Goal: Task Accomplishment & Management: Use online tool/utility

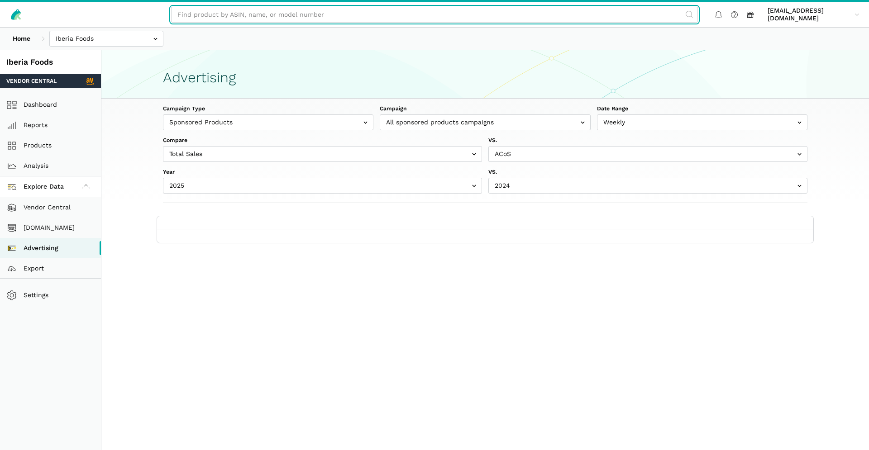
click at [340, 11] on input "text" at bounding box center [434, 15] width 527 height 16
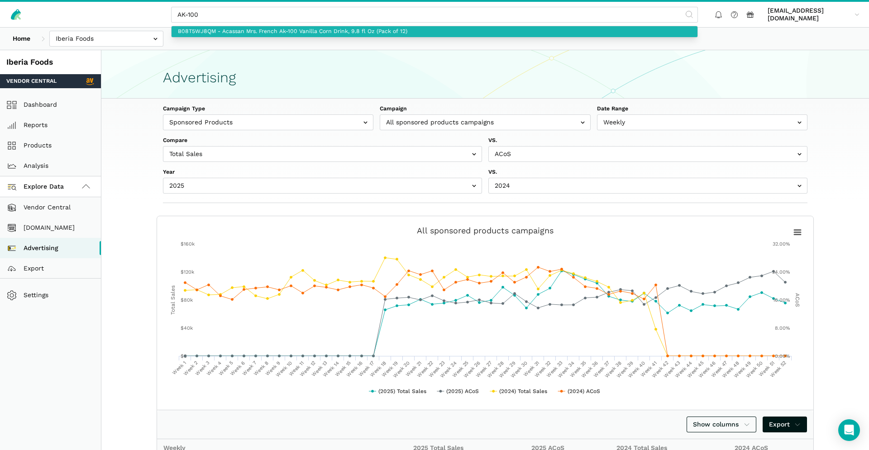
click at [331, 33] on link "B08T5WJ8QM - Acassan Mrs. French Ak-100 Vanilla Corn Drink, 9.8 fl Oz (Pack of …" at bounding box center [434, 31] width 526 height 11
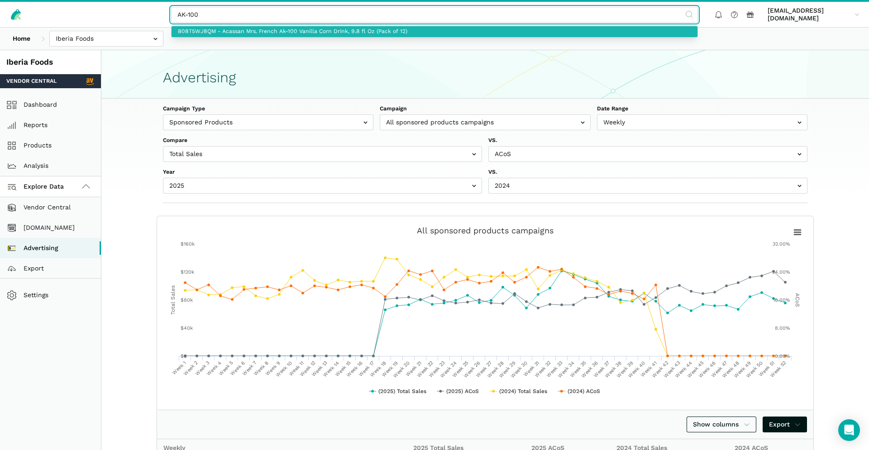
type input "B08T5WJ8QM - Acassan Mrs. French Ak-100 Vanilla Corn Drink, 9.8 fl Oz (Pack of …"
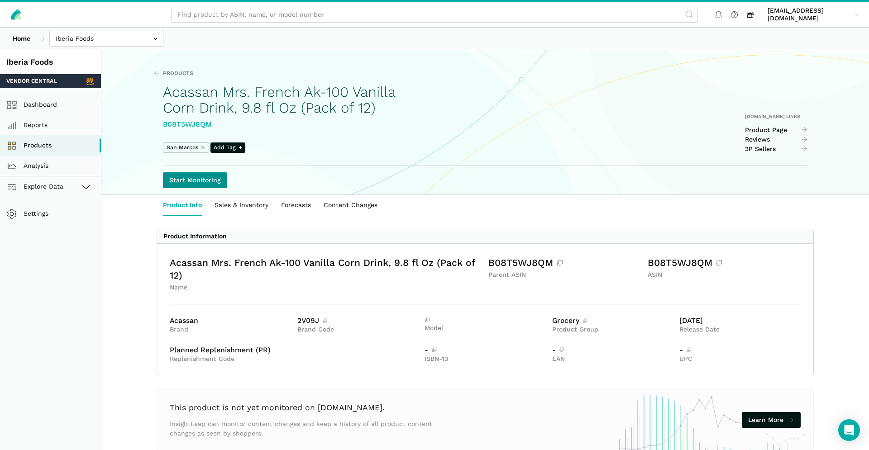
click at [175, 179] on link "Start Monitoring" at bounding box center [195, 180] width 64 height 16
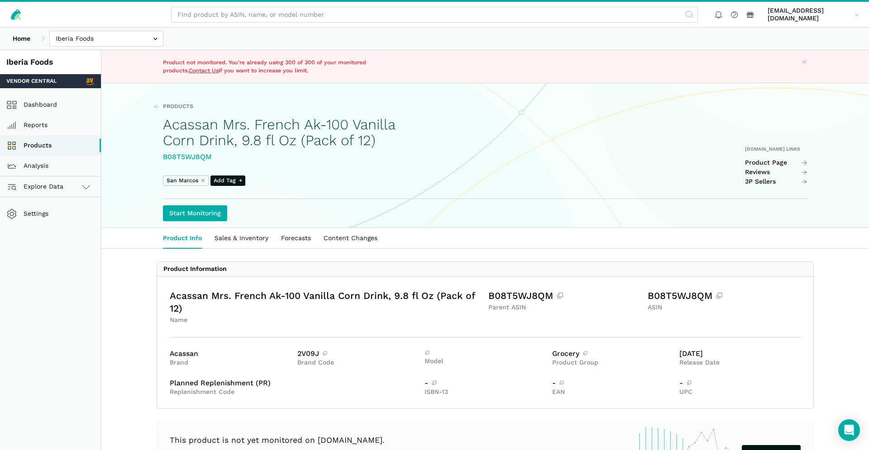
scroll to position [60, 0]
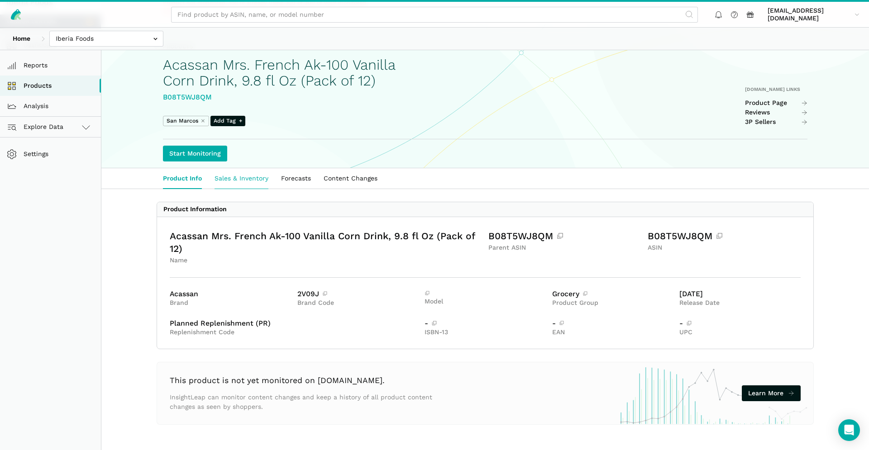
click at [250, 184] on link "Sales & Inventory" at bounding box center [241, 178] width 67 height 21
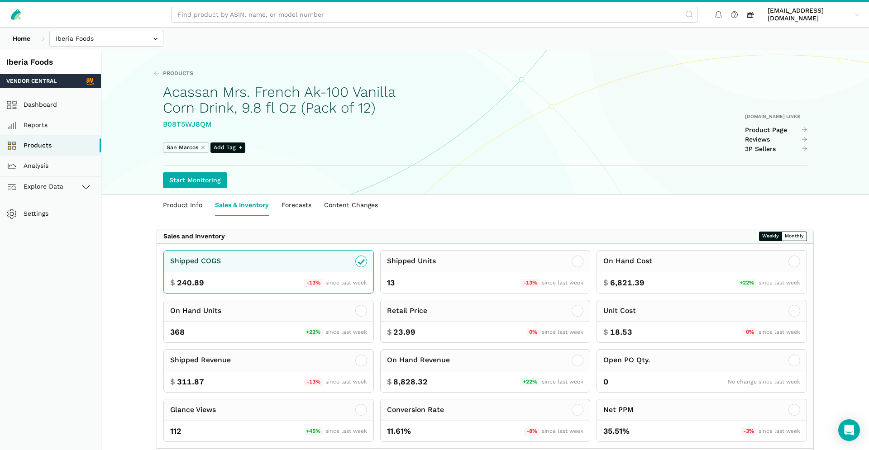
scroll to position [133, 0]
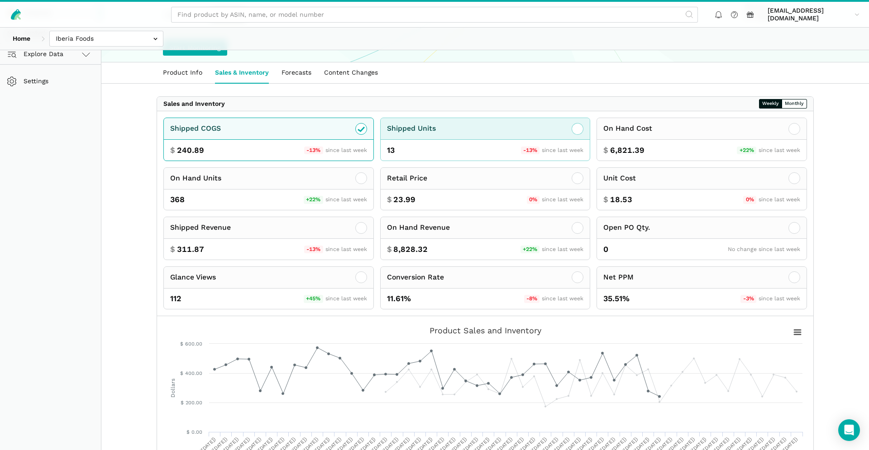
click at [424, 148] on div "13 -13% since last week" at bounding box center [484, 150] width 209 height 21
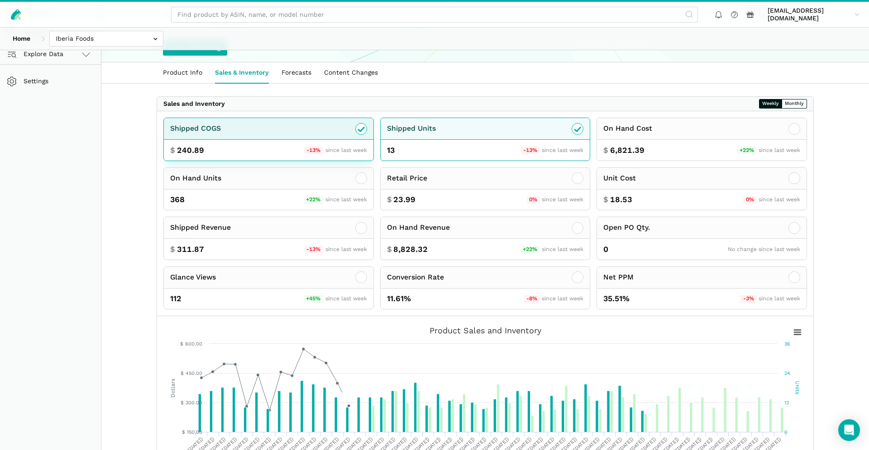
drag, startPoint x: 360, startPoint y: 134, endPoint x: 366, endPoint y: 134, distance: 5.9
click at [360, 134] on div at bounding box center [361, 129] width 12 height 12
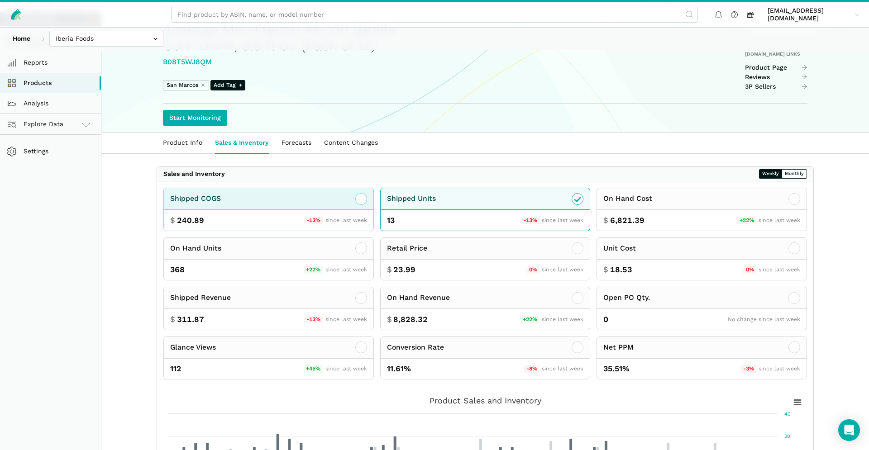
scroll to position [0, 0]
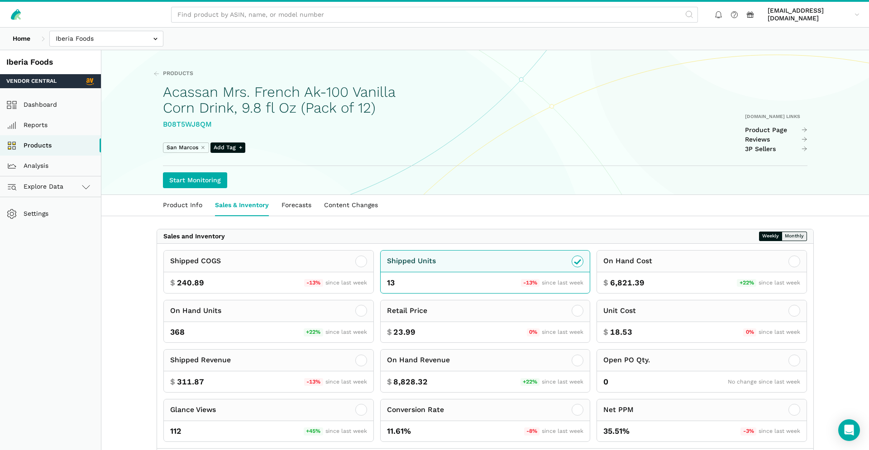
click at [800, 240] on button "Monthly" at bounding box center [793, 237] width 25 height 10
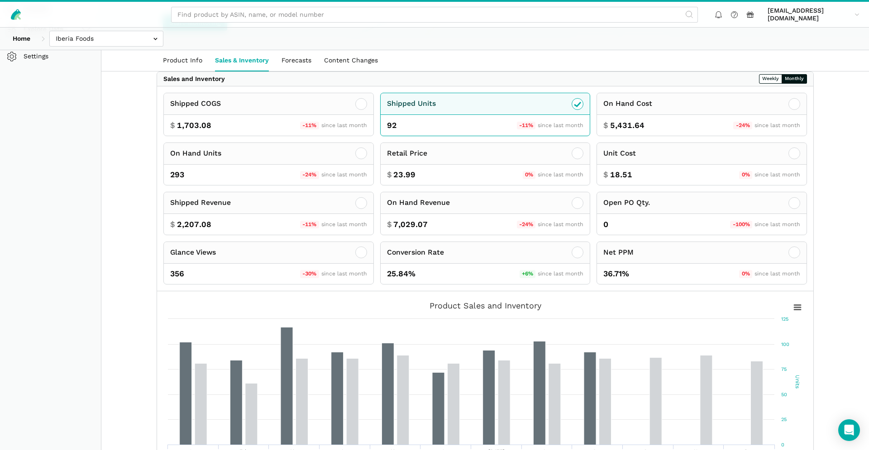
scroll to position [111, 0]
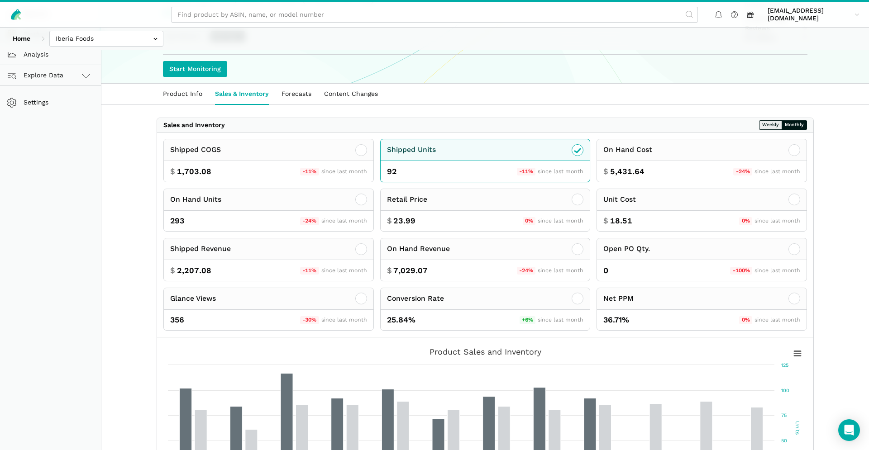
click at [769, 123] on button "Weekly" at bounding box center [770, 125] width 23 height 10
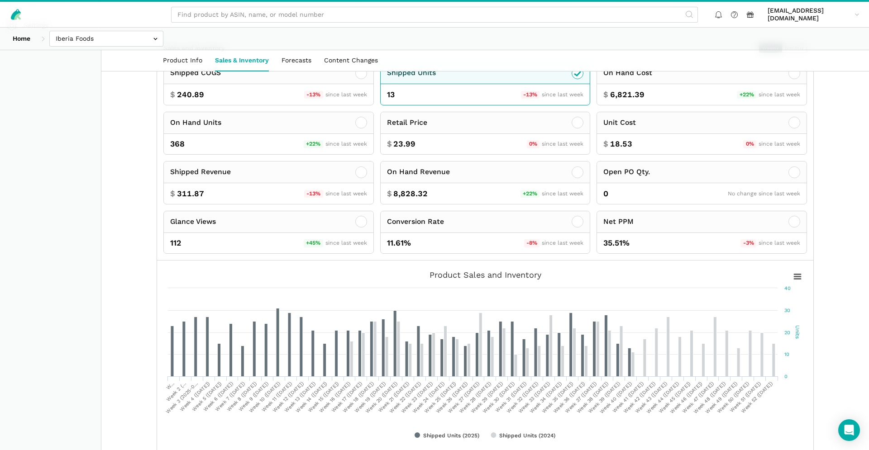
scroll to position [122, 0]
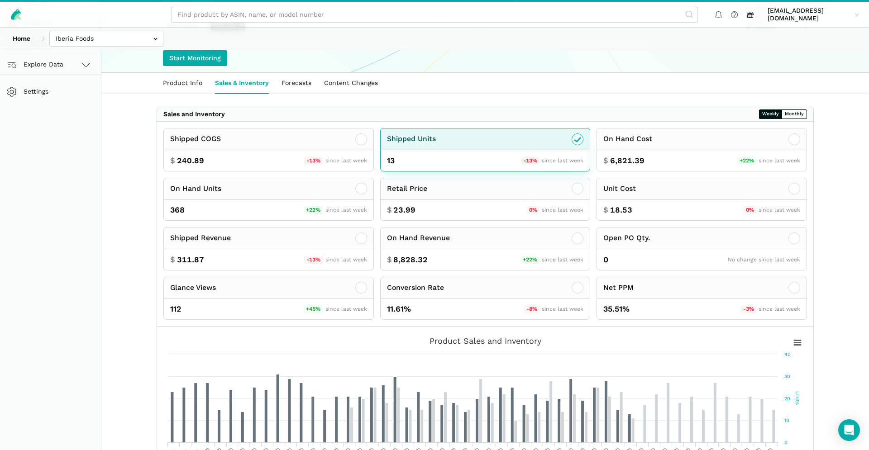
click at [571, 141] on div "Shipped Units" at bounding box center [484, 139] width 209 height 22
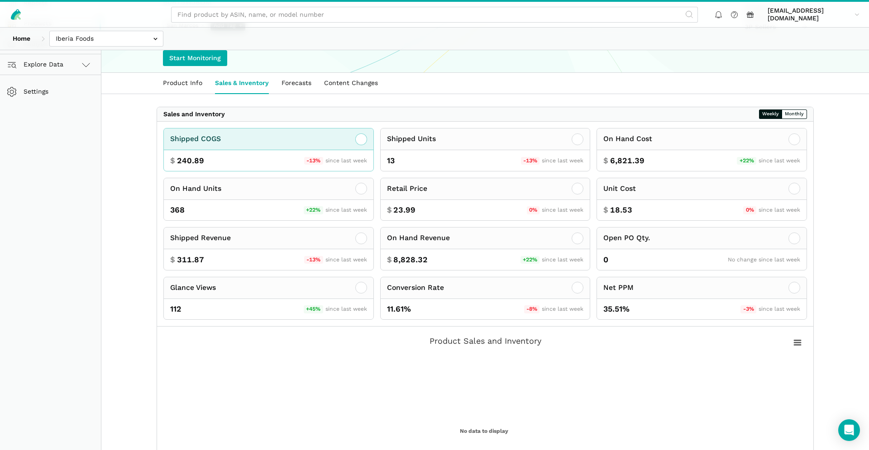
click at [356, 138] on icon at bounding box center [361, 139] width 11 height 11
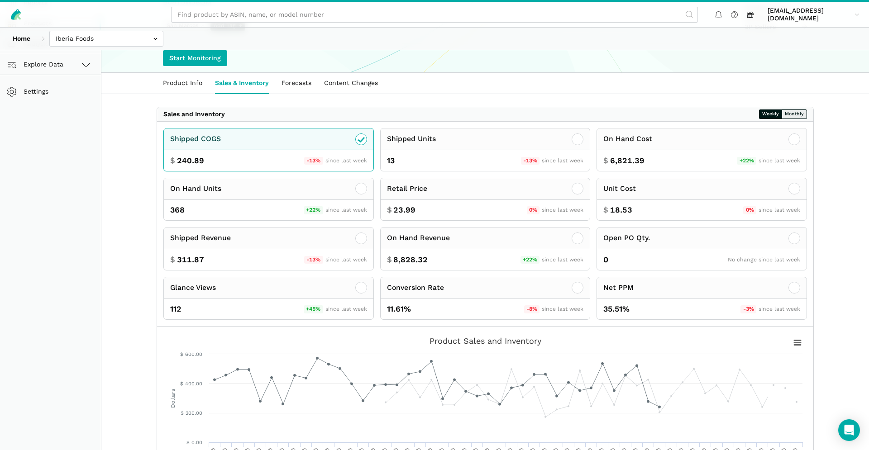
click at [789, 113] on button "Monthly" at bounding box center [793, 114] width 25 height 10
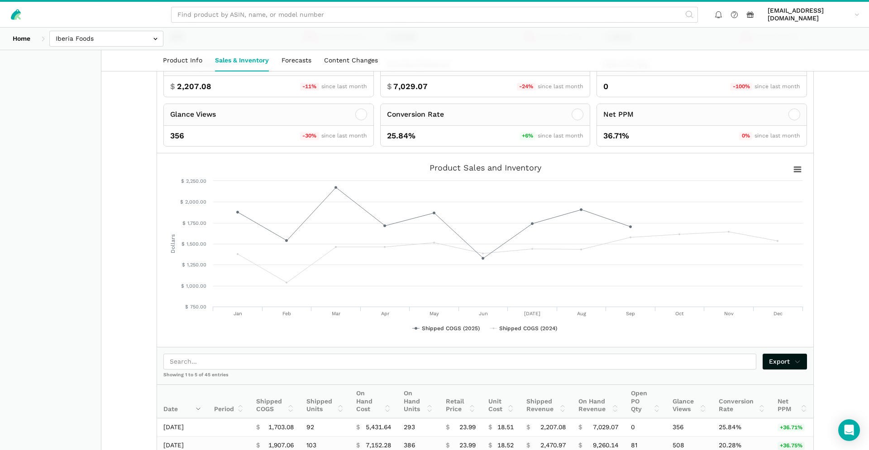
scroll to position [402, 0]
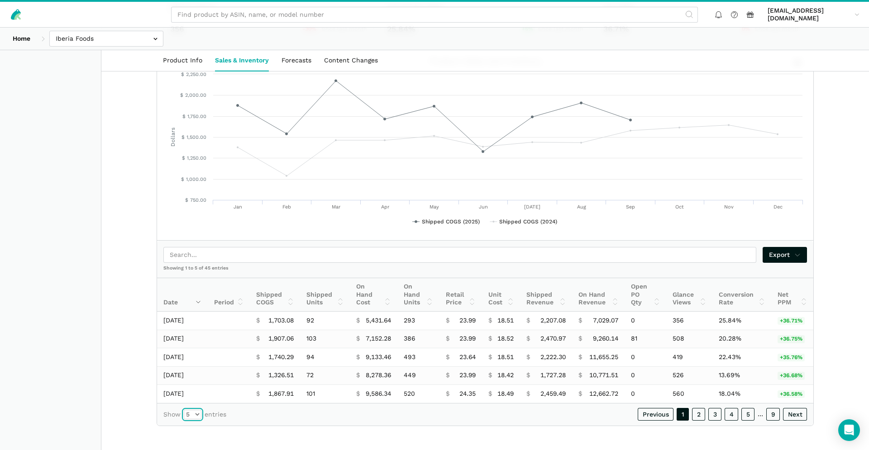
click at [184, 410] on select "5 10 25 50" at bounding box center [193, 415] width 18 height 10
select select "50"
click option "50" at bounding box center [0, 0] width 0 height 0
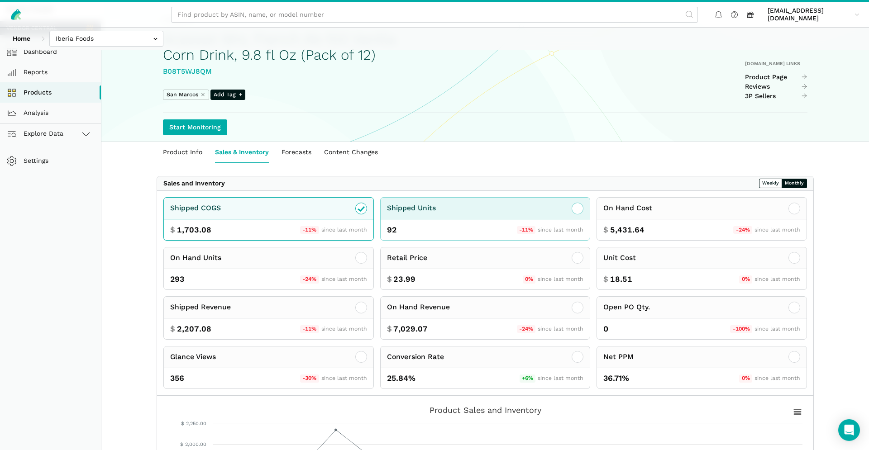
scroll to position [80, 0]
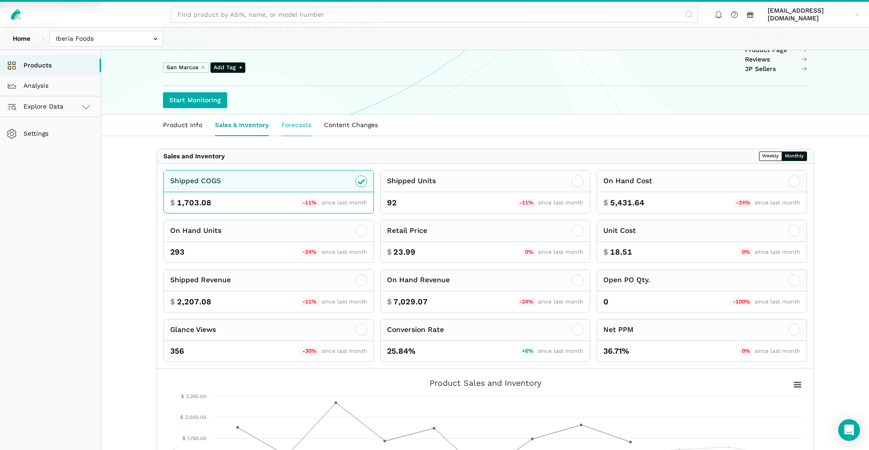
click at [285, 126] on link "Forecasts" at bounding box center [296, 125] width 43 height 21
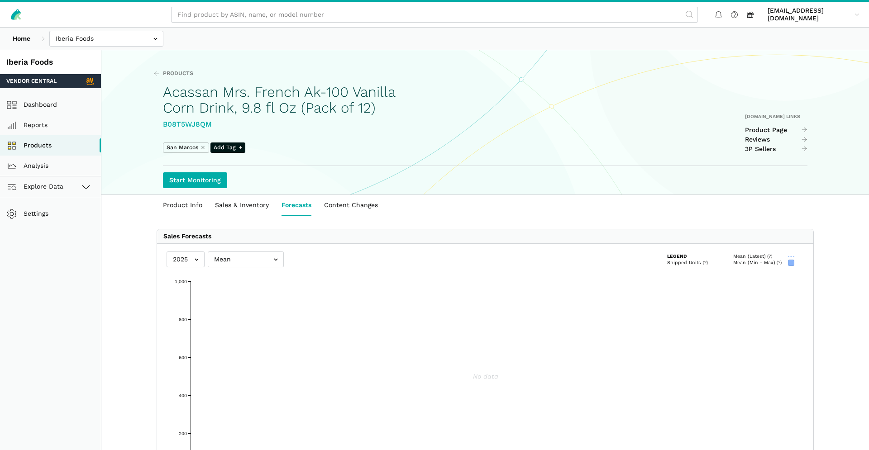
select select "25"
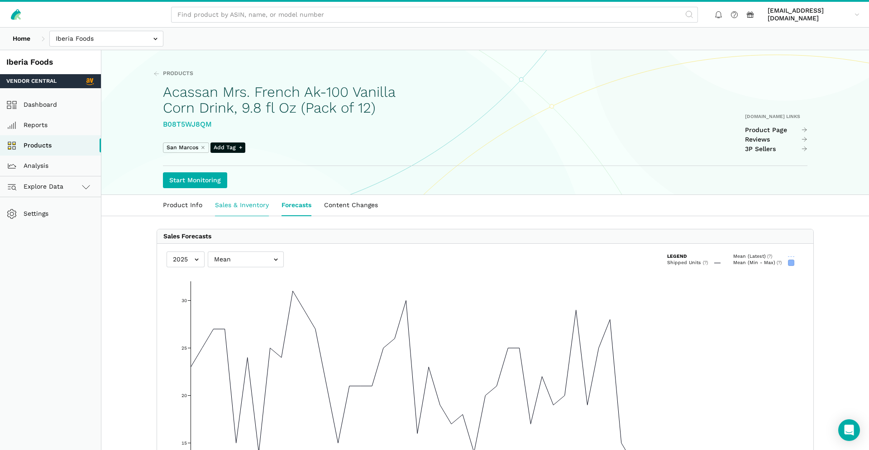
scroll to position [3, 0]
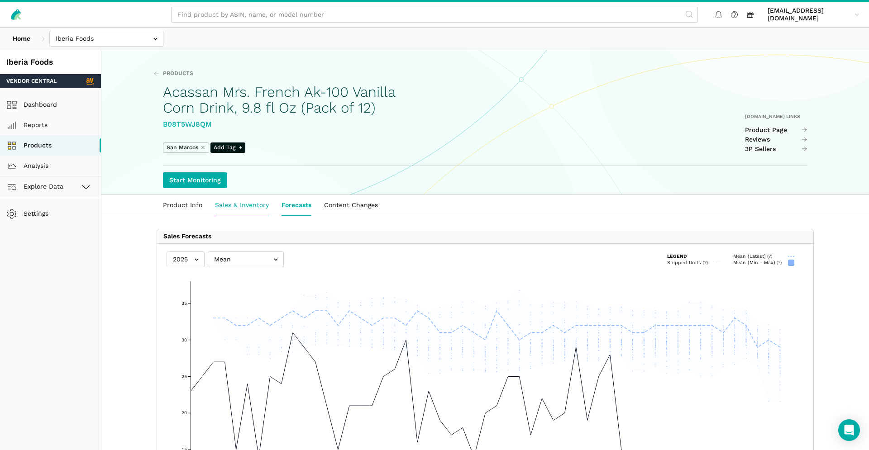
click at [250, 205] on link "Sales & Inventory" at bounding box center [242, 205] width 67 height 21
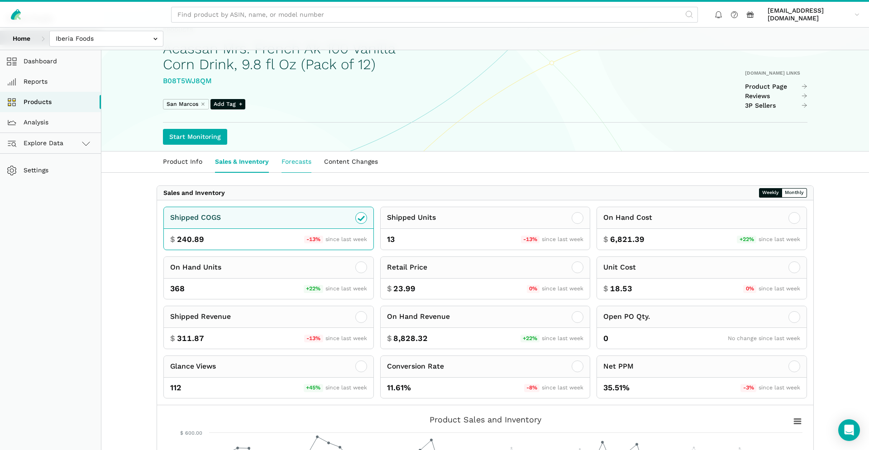
click at [295, 159] on link "Forecasts" at bounding box center [296, 162] width 43 height 21
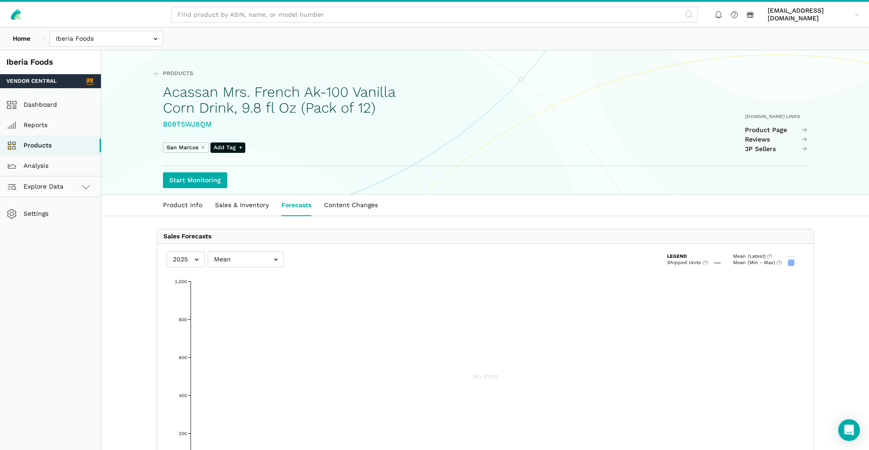
scroll to position [3, 0]
select select "25"
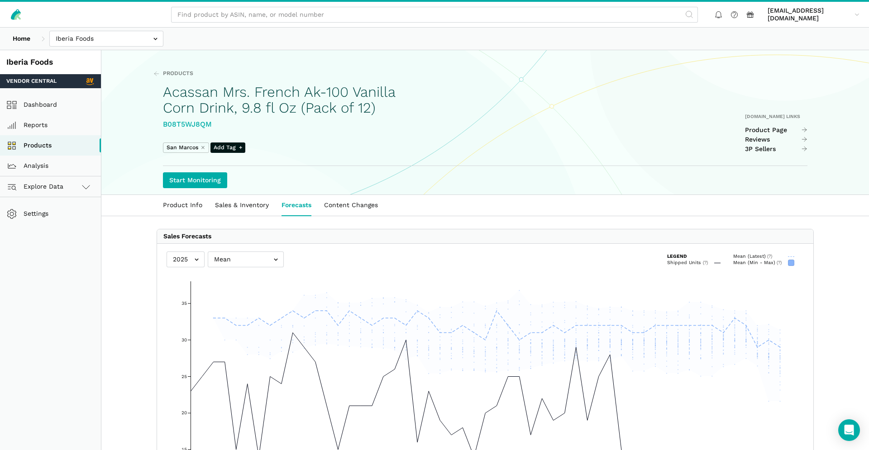
scroll to position [120, 0]
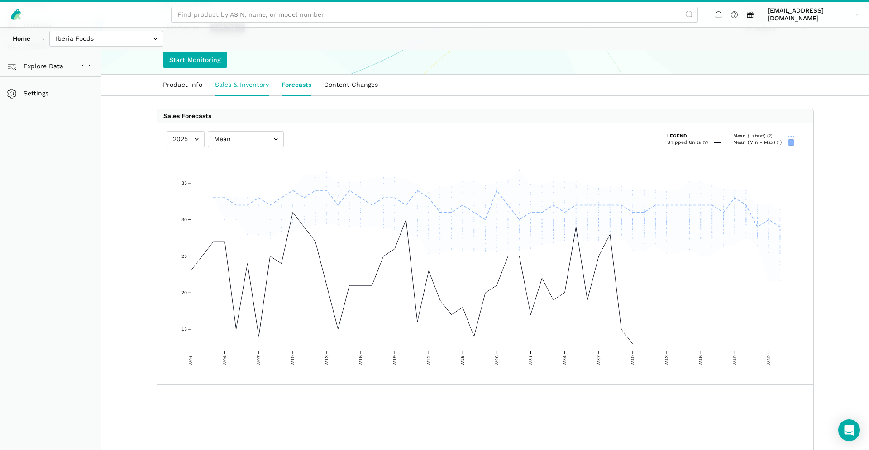
click at [240, 90] on link "Sales & Inventory" at bounding box center [242, 85] width 67 height 21
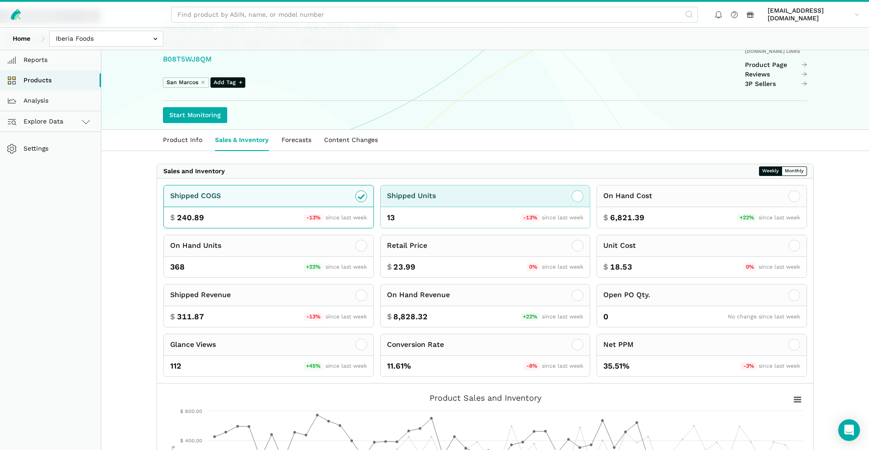
scroll to position [77, 0]
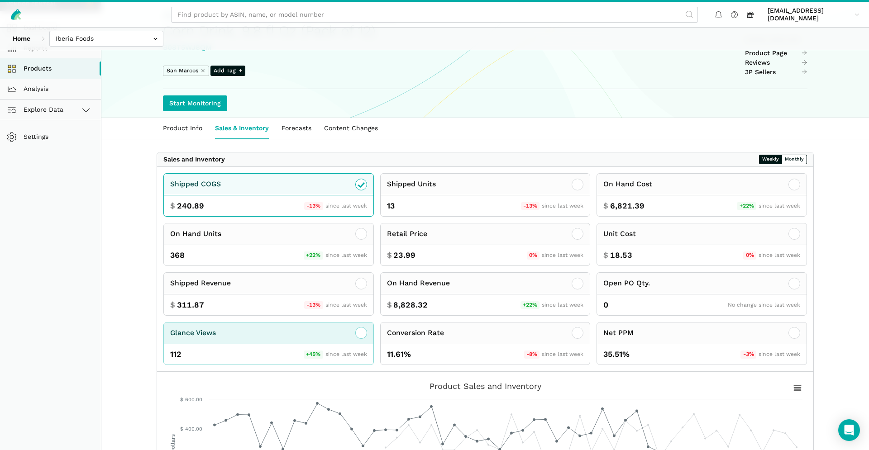
click at [356, 355] on span "since last week" at bounding box center [346, 354] width 42 height 6
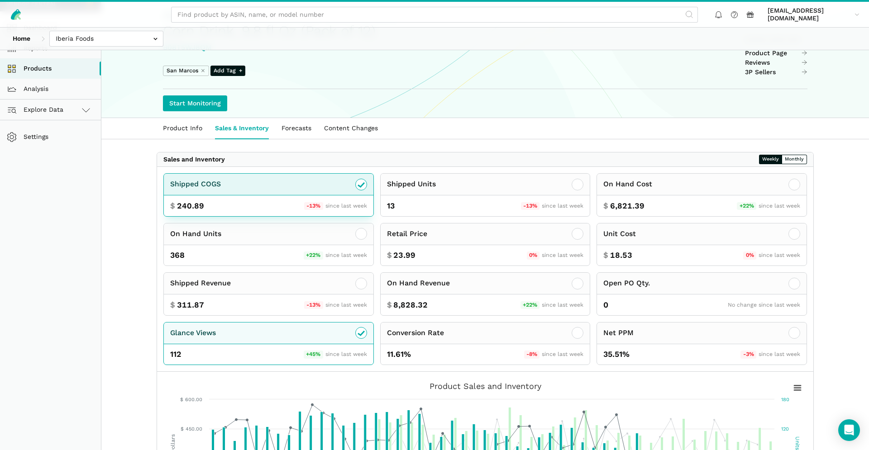
click at [369, 190] on div "Shipped COGS" at bounding box center [268, 185] width 209 height 22
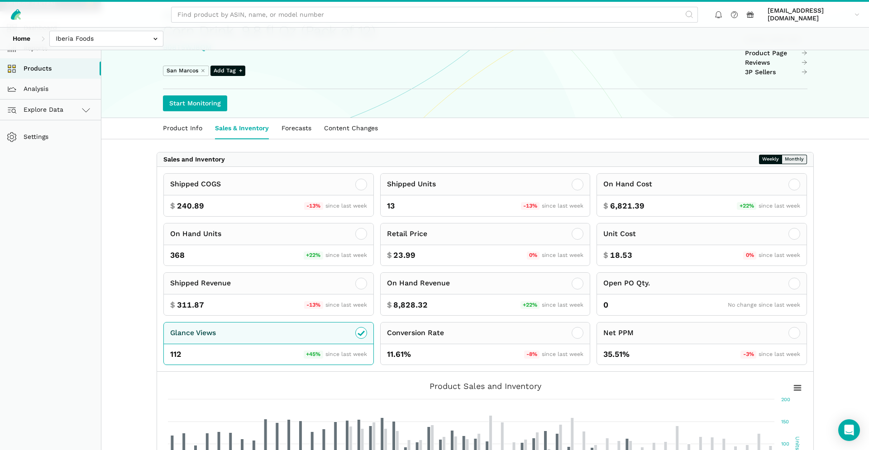
click at [805, 159] on button "Monthly" at bounding box center [793, 160] width 25 height 10
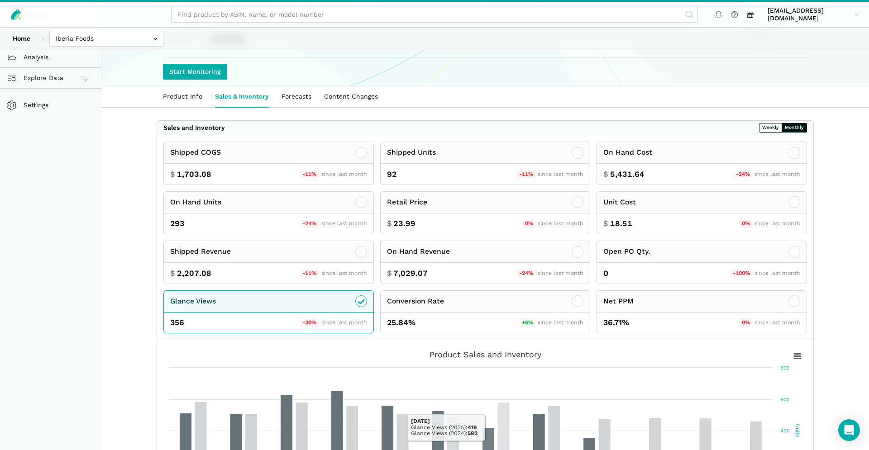
scroll to position [0, 0]
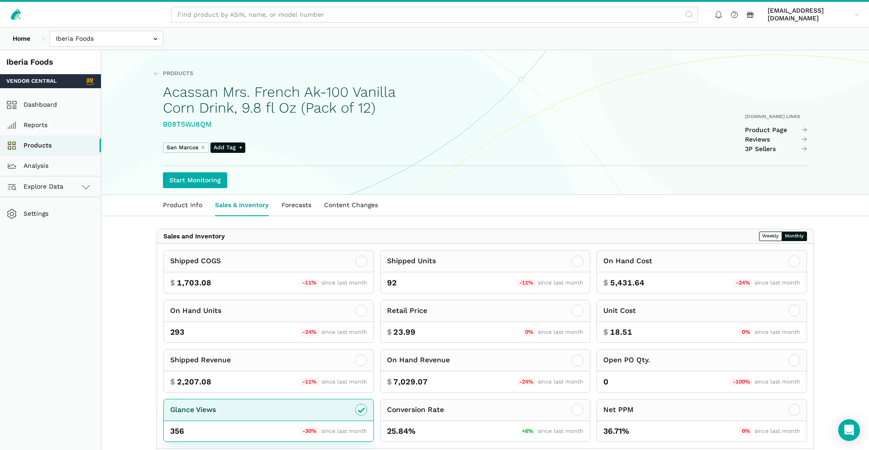
click at [363, 415] on icon at bounding box center [361, 409] width 11 height 11
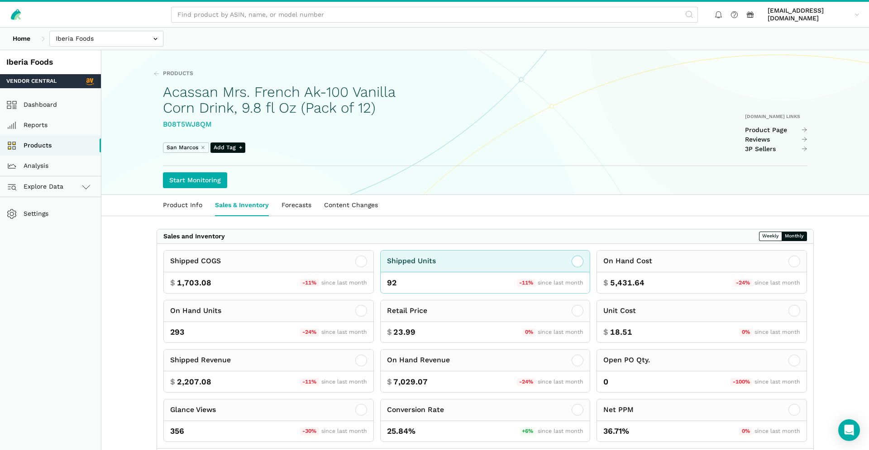
click at [439, 259] on div "Shipped Units" at bounding box center [484, 262] width 209 height 22
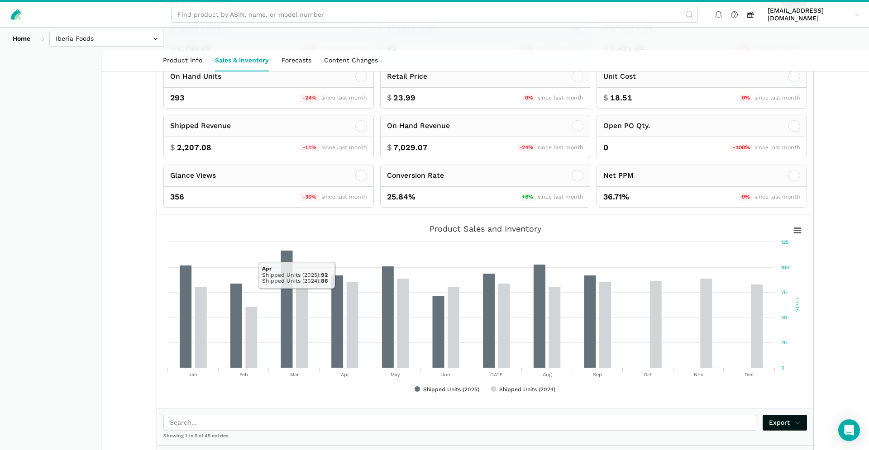
scroll to position [94, 0]
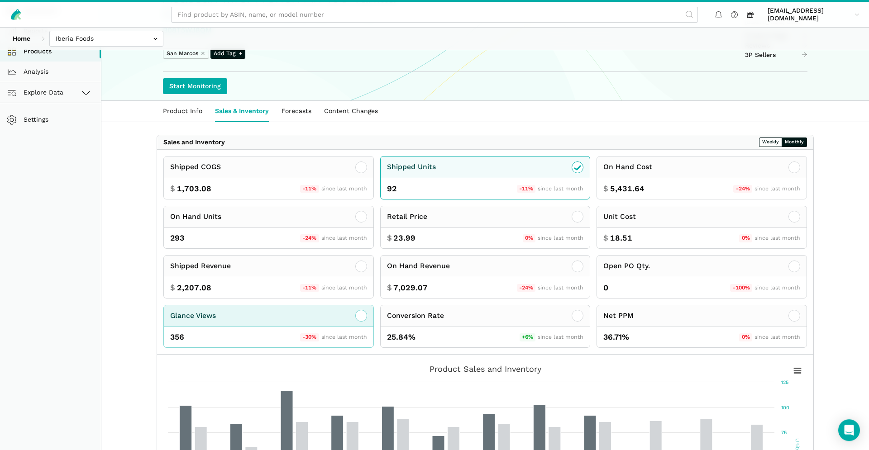
click at [270, 323] on div "Glance Views" at bounding box center [268, 316] width 209 height 22
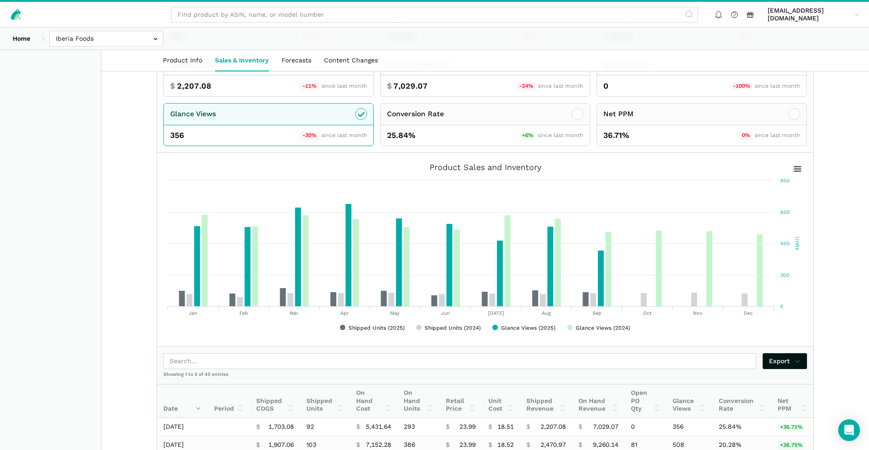
scroll to position [295, 0]
